Goal: Task Accomplishment & Management: Manage account settings

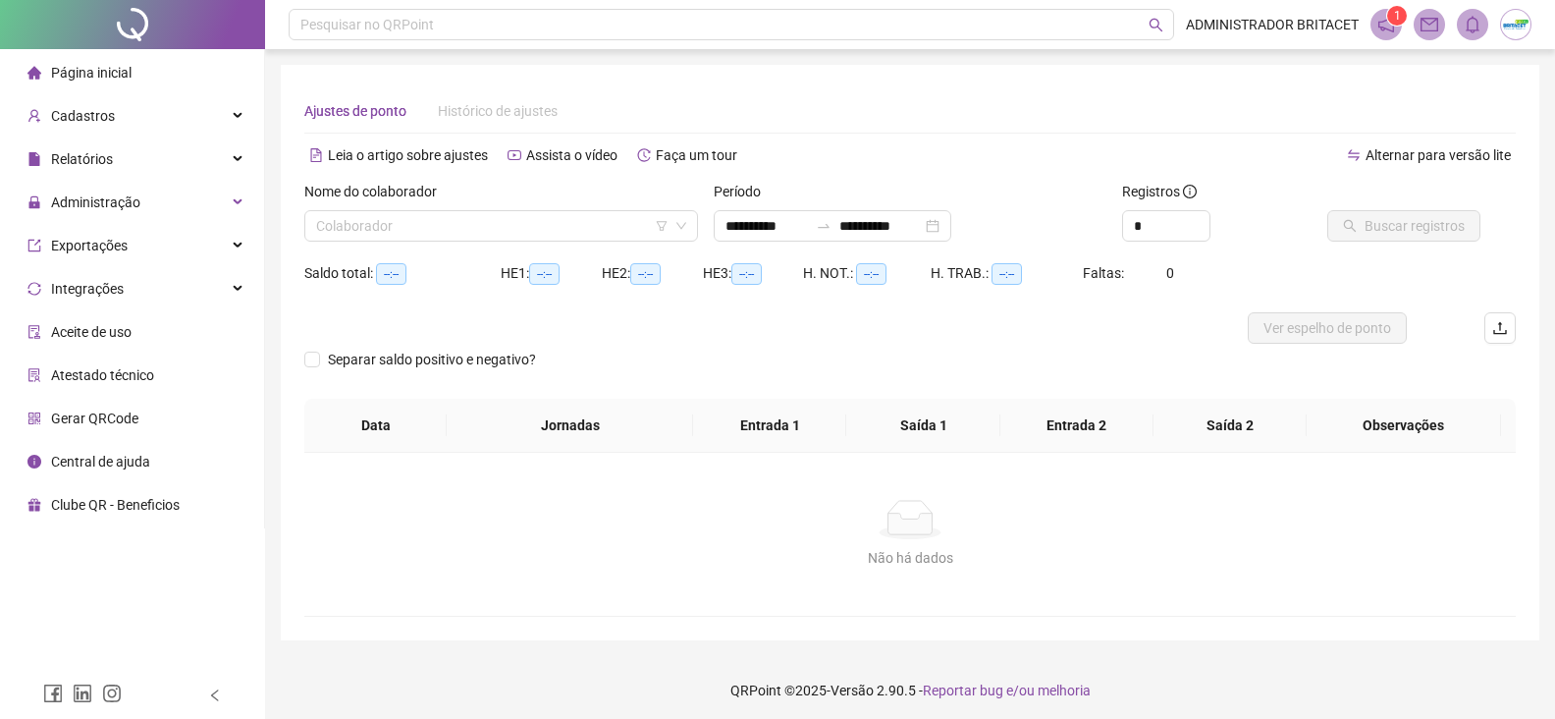
type input "**********"
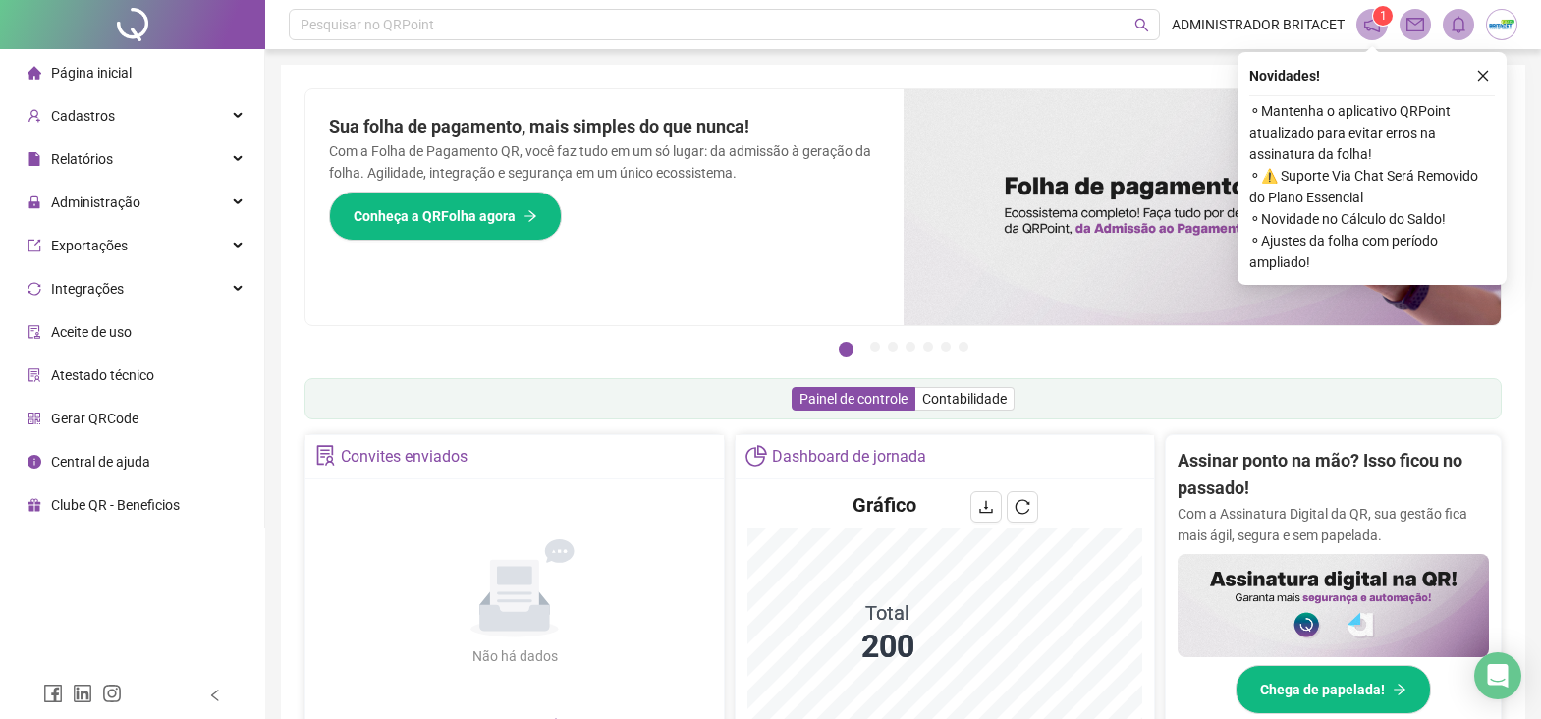
click at [104, 66] on span "Página inicial" at bounding box center [91, 73] width 81 height 16
click at [100, 75] on span "Página inicial" at bounding box center [91, 73] width 81 height 16
click at [90, 115] on span "Cadastros" at bounding box center [83, 116] width 64 height 16
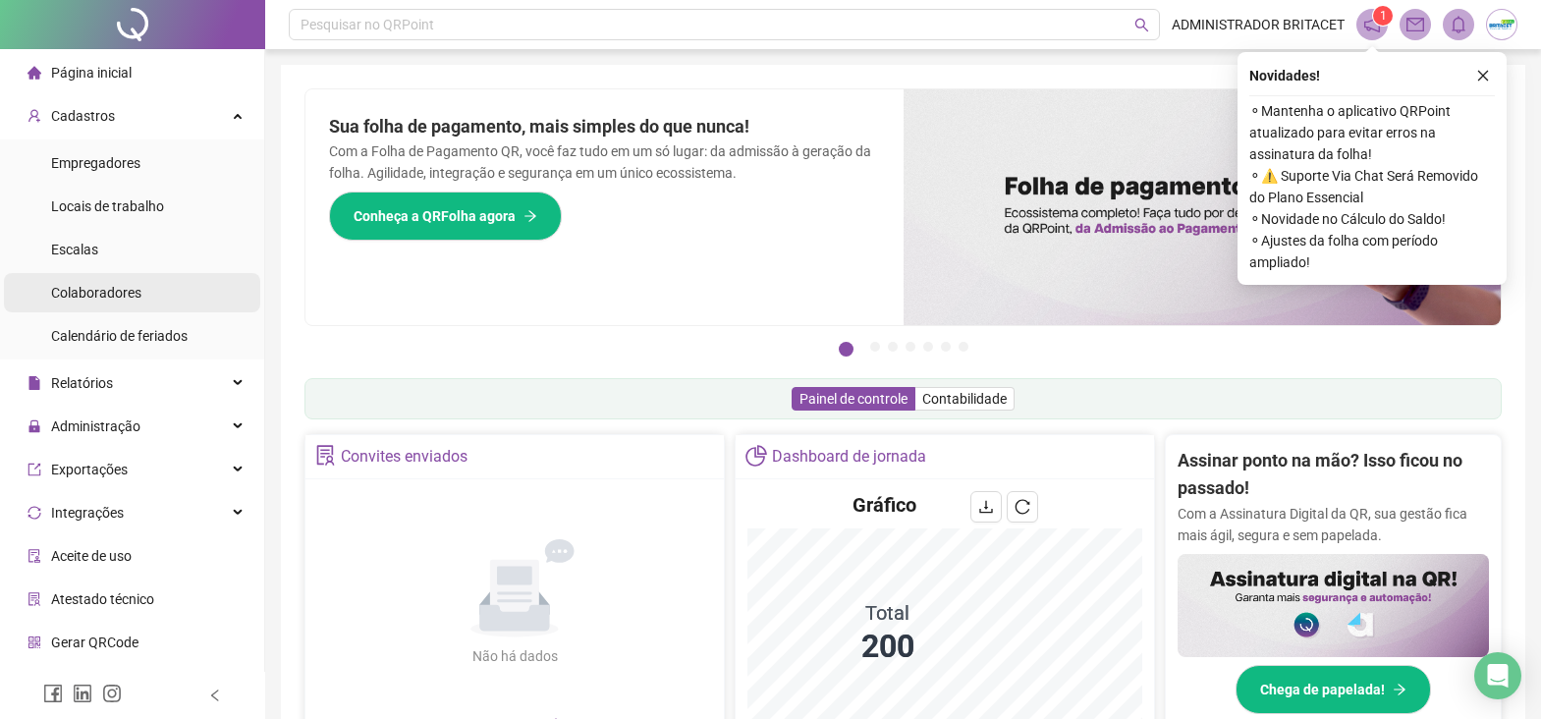
click at [130, 292] on span "Colaboradores" at bounding box center [96, 293] width 90 height 16
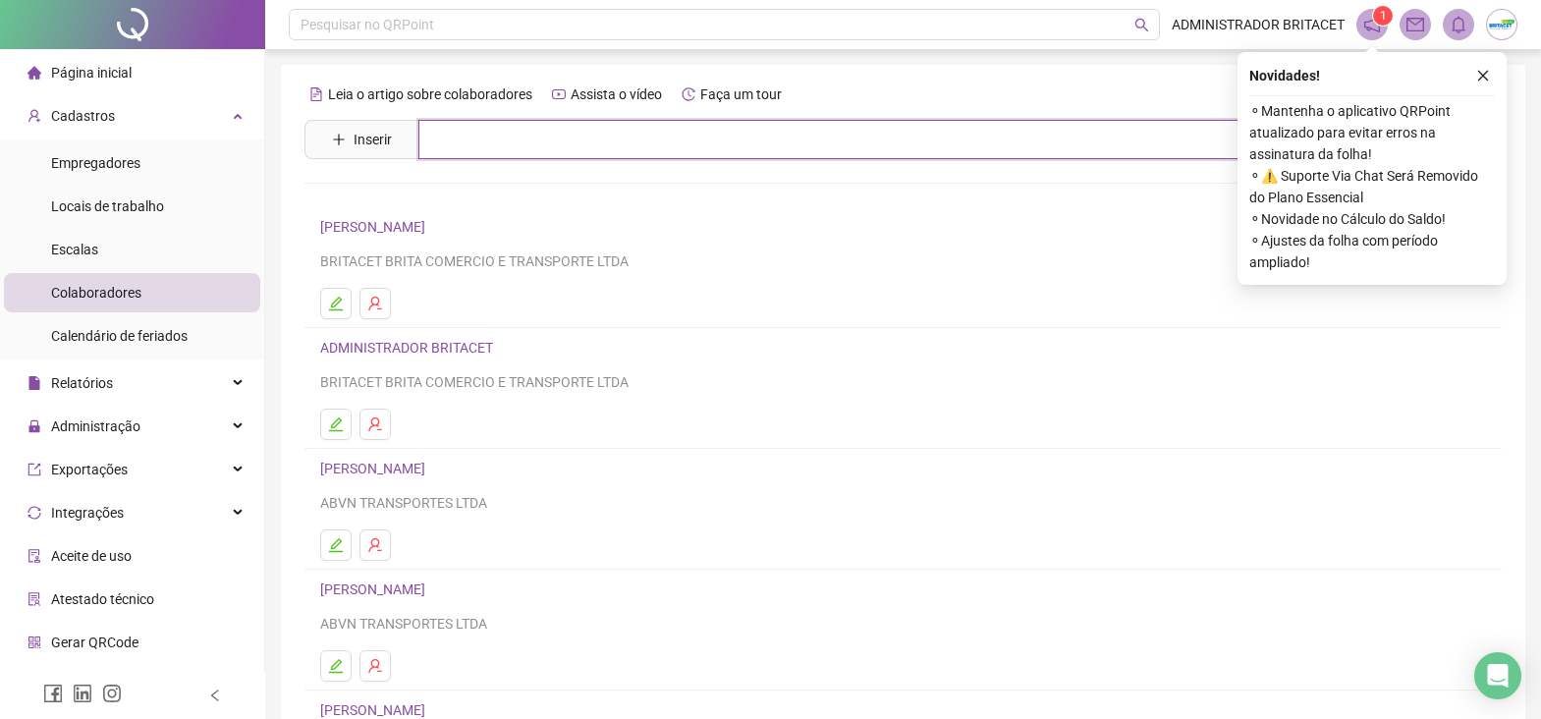
click at [501, 129] on input "text" at bounding box center [917, 139] width 998 height 39
type input "******"
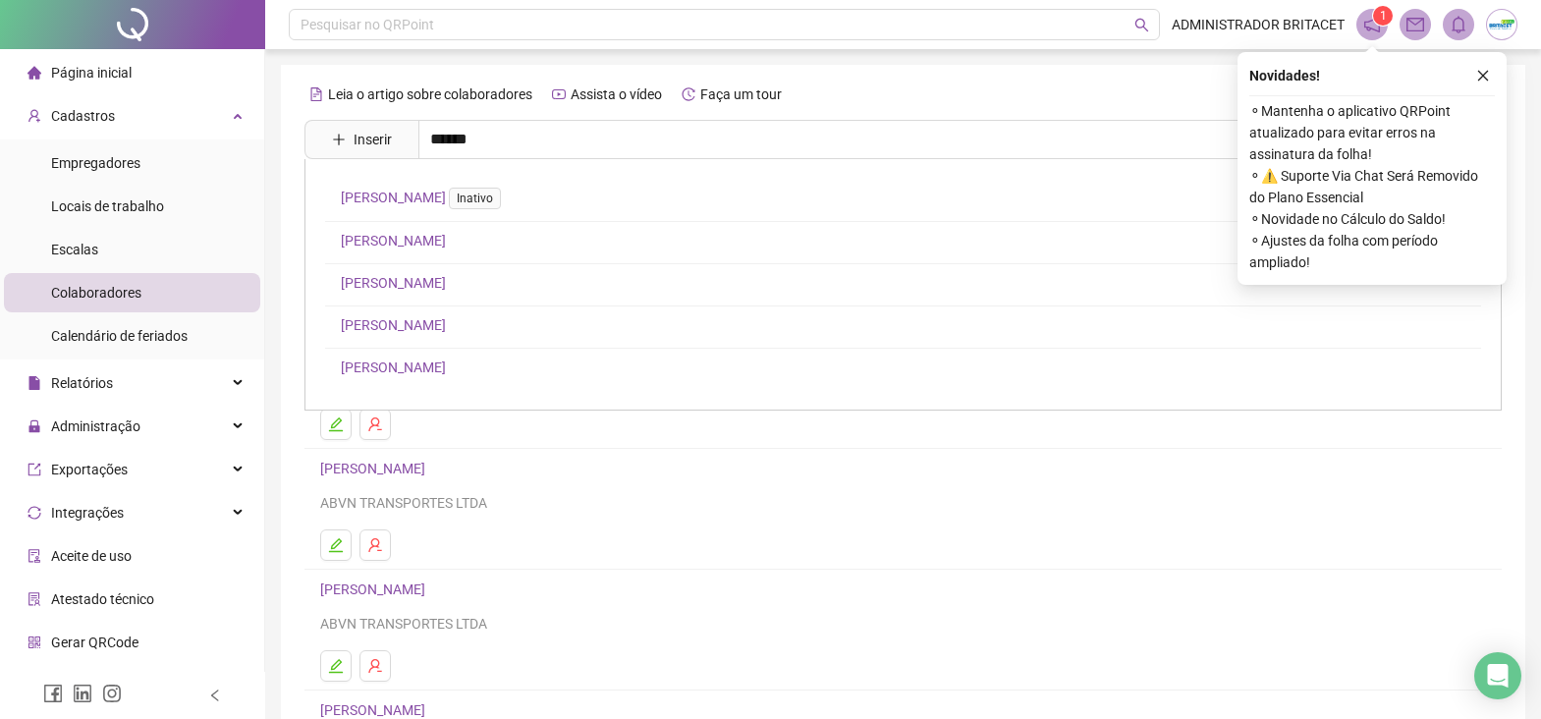
click at [442, 369] on link "[PERSON_NAME]" at bounding box center [393, 367] width 105 height 16
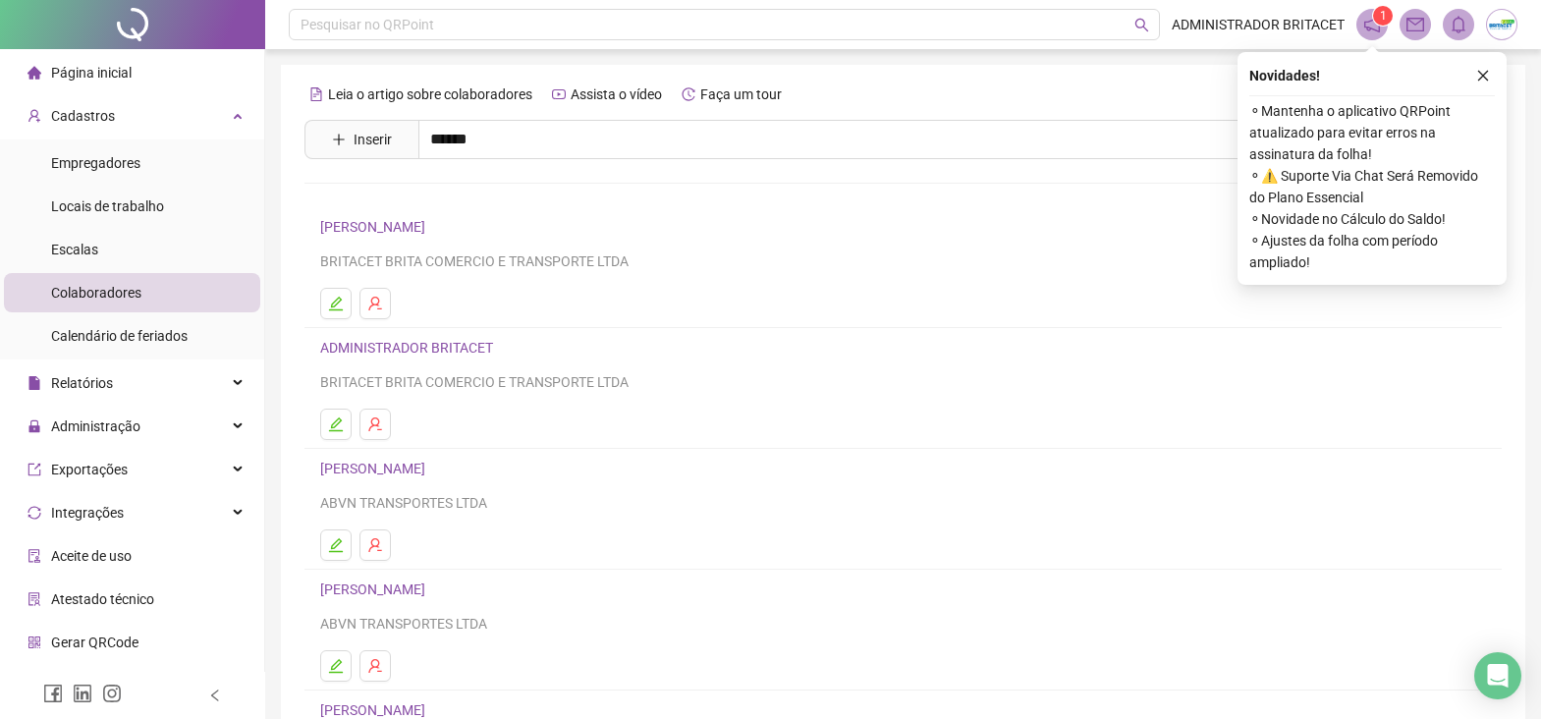
click at [386, 361] on div "ADMINISTRADOR BRITACET BRITACET BRITA COMERCIO E TRANSPORTE LTDA" at bounding box center [903, 364] width 1166 height 57
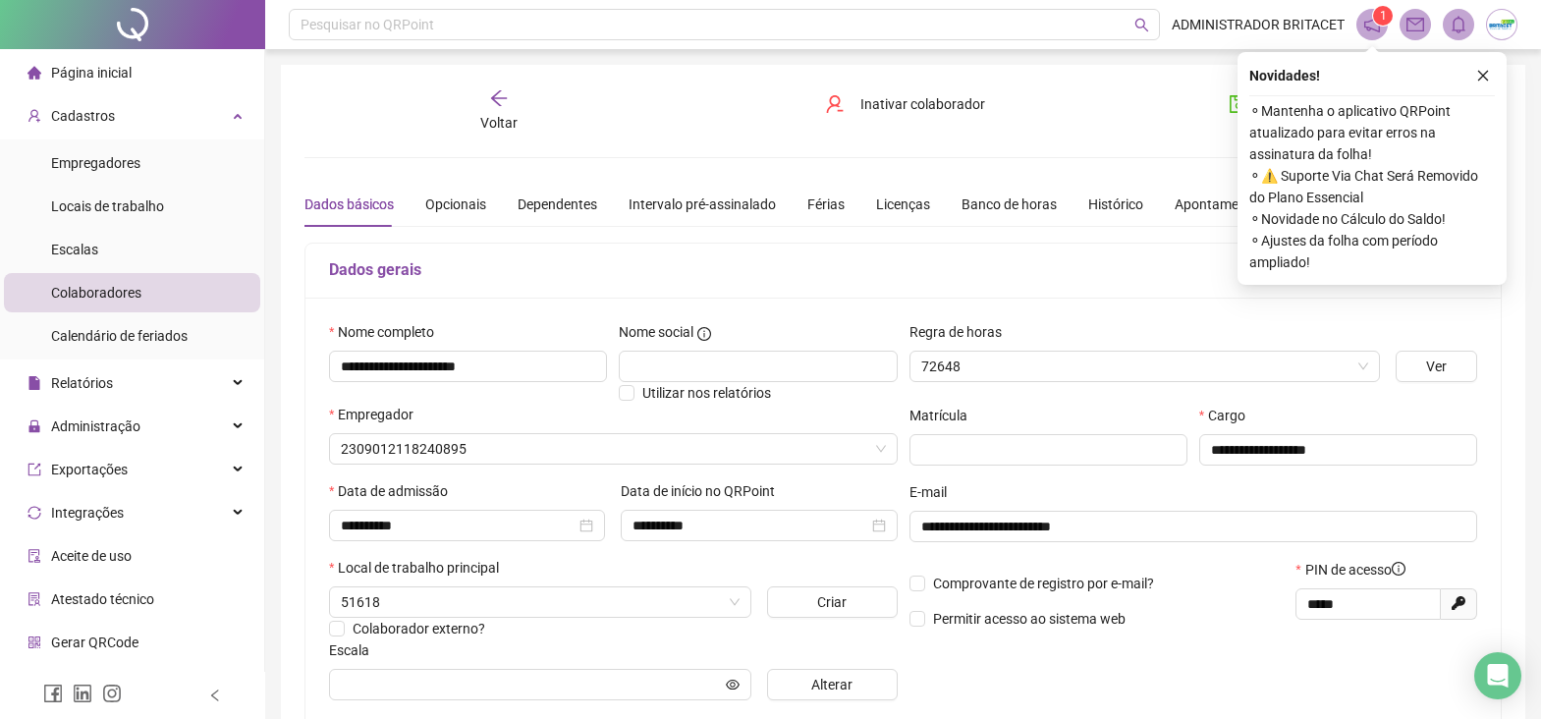
type input "**********"
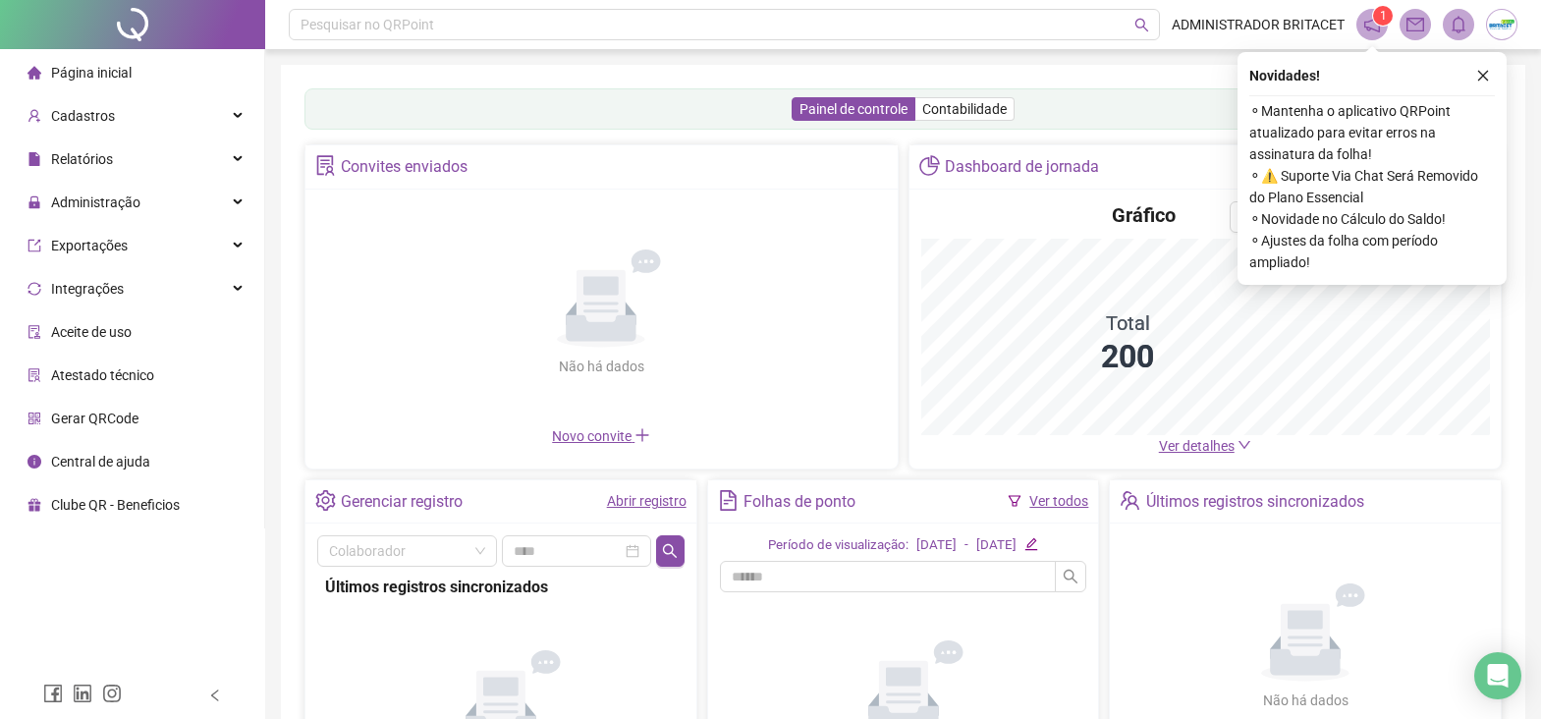
click at [103, 80] on span "Página inicial" at bounding box center [91, 73] width 81 height 16
click at [100, 70] on span "Página inicial" at bounding box center [91, 73] width 81 height 16
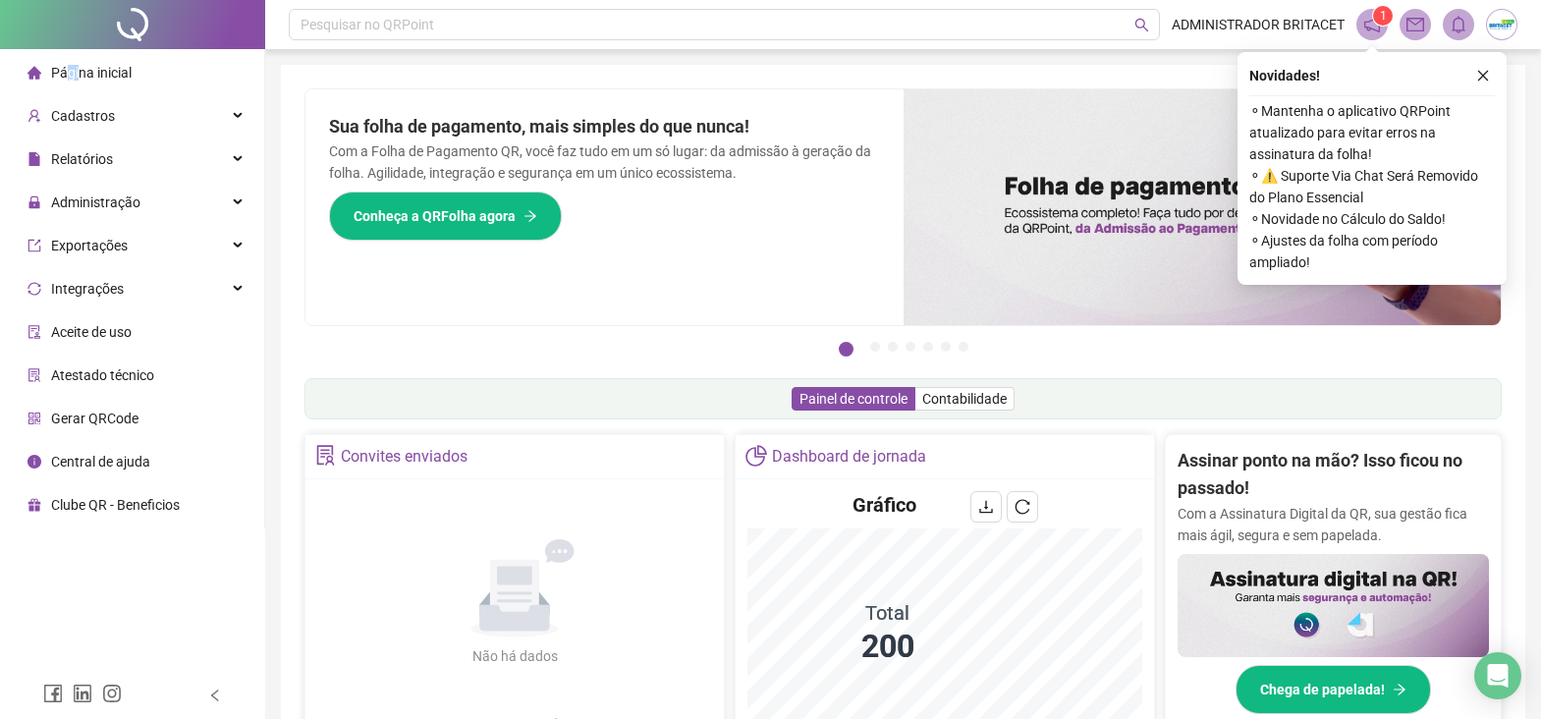
click at [82, 71] on span "Página inicial" at bounding box center [91, 73] width 81 height 16
drag, startPoint x: 82, startPoint y: 71, endPoint x: 223, endPoint y: 227, distance: 210.6
click at [82, 70] on span "Página inicial" at bounding box center [91, 73] width 81 height 16
click at [122, 76] on span "Página inicial" at bounding box center [91, 73] width 81 height 16
click at [101, 67] on span "Página inicial" at bounding box center [91, 73] width 81 height 16
